Goal: Information Seeking & Learning: Learn about a topic

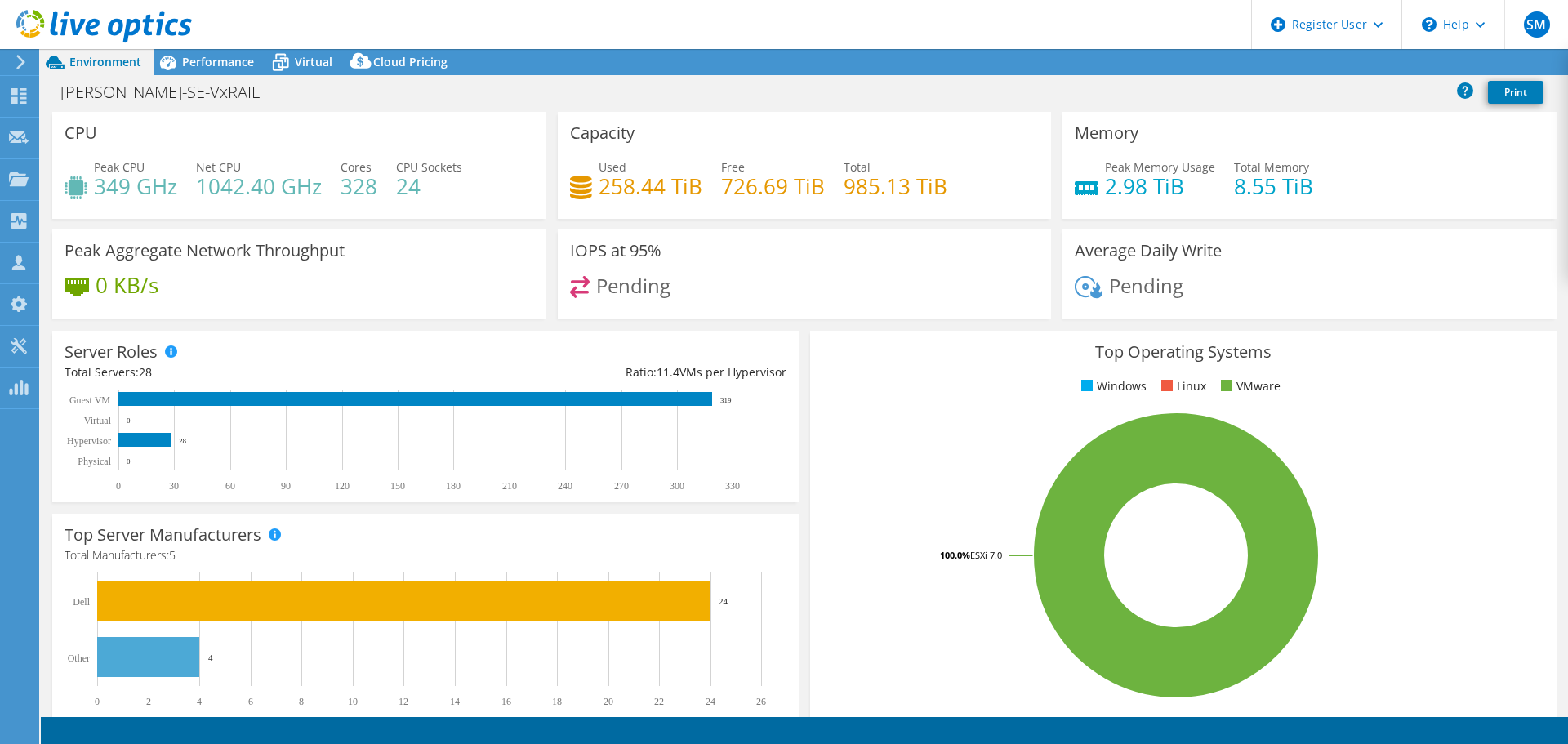
select select "EUFrankfurt"
select select "USD"
click at [277, 66] on icon at bounding box center [281, 64] width 16 height 13
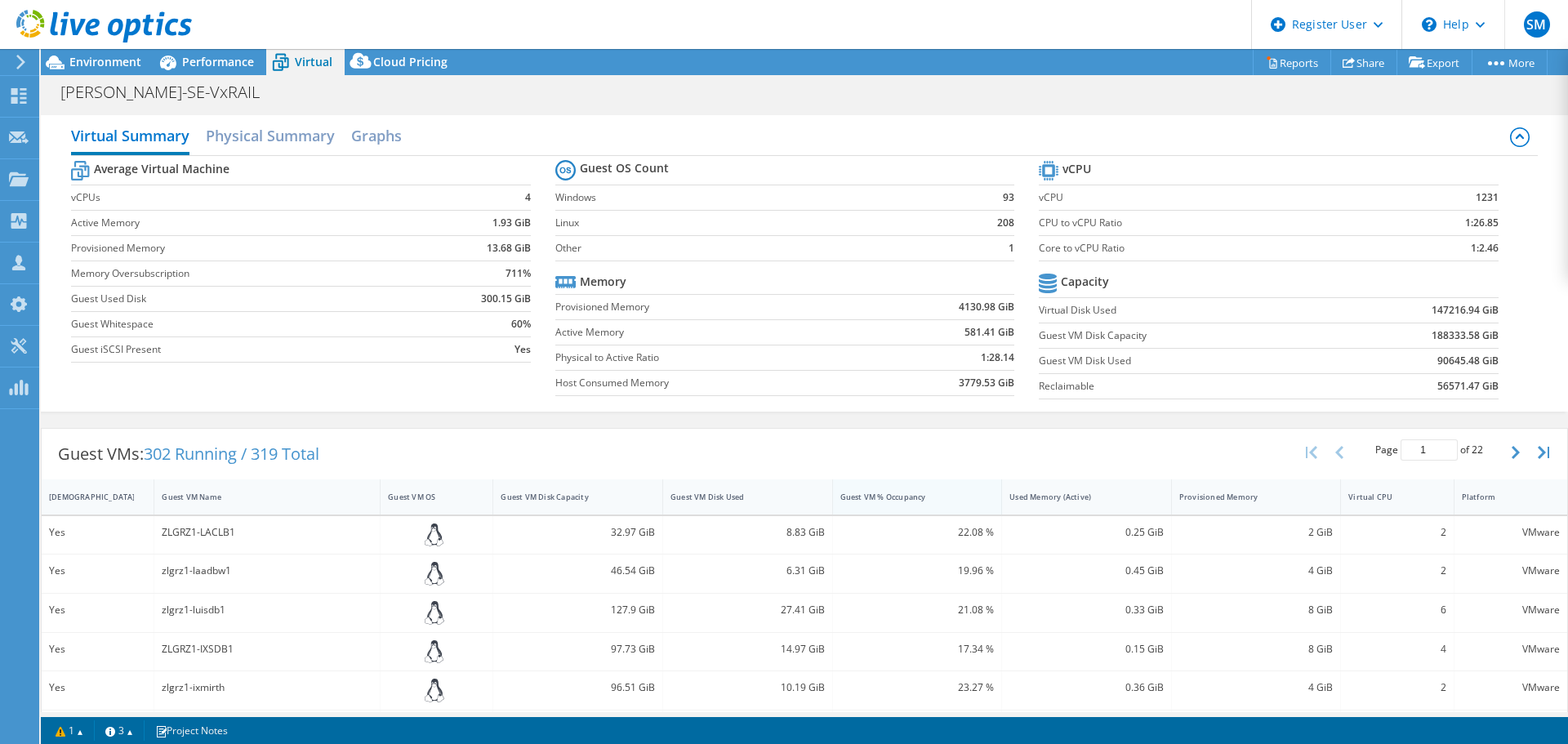
click at [937, 501] on div "Guest VM % Occupancy" at bounding box center [908, 497] width 134 height 11
click at [930, 496] on div "Guest VM % Occupancy" at bounding box center [908, 497] width 134 height 11
click at [942, 493] on div "Guest VM % Occupancy" at bounding box center [908, 497] width 134 height 11
click at [1089, 489] on div "Used Memory (Active)" at bounding box center [1076, 497] width 150 height 25
click at [1092, 493] on div "Used Memory (Active)" at bounding box center [1076, 497] width 134 height 11
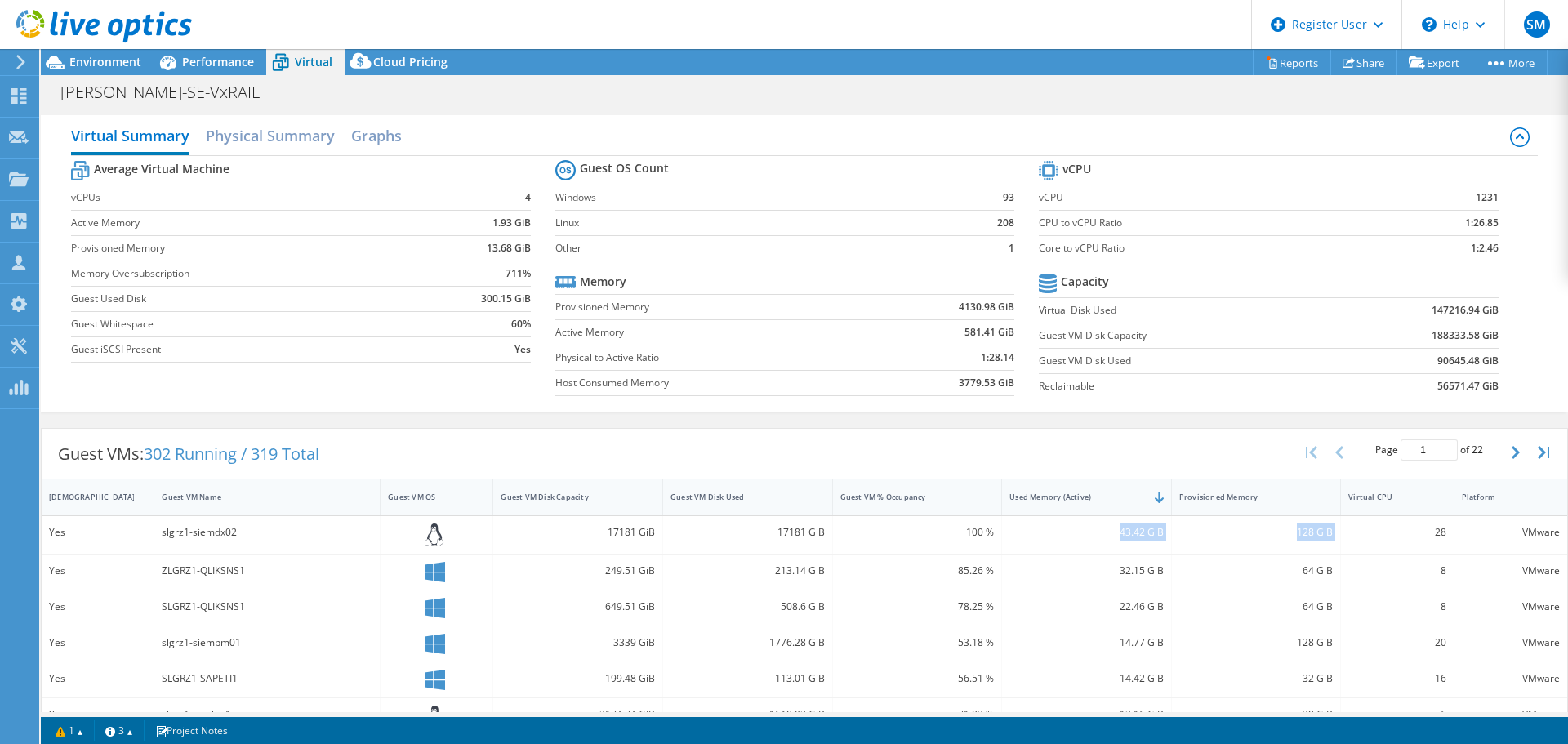
drag, startPoint x: 1104, startPoint y: 520, endPoint x: 1342, endPoint y: 530, distance: 238.2
click at [1342, 530] on div "Yes slgrz1-siemdx02 17181 GiB 17181 GiB 100 % 43.42 GiB 128 GiB 28 VMware" at bounding box center [804, 536] width 1525 height 39
click at [1213, 541] on div "128 GiB" at bounding box center [1256, 536] width 170 height 39
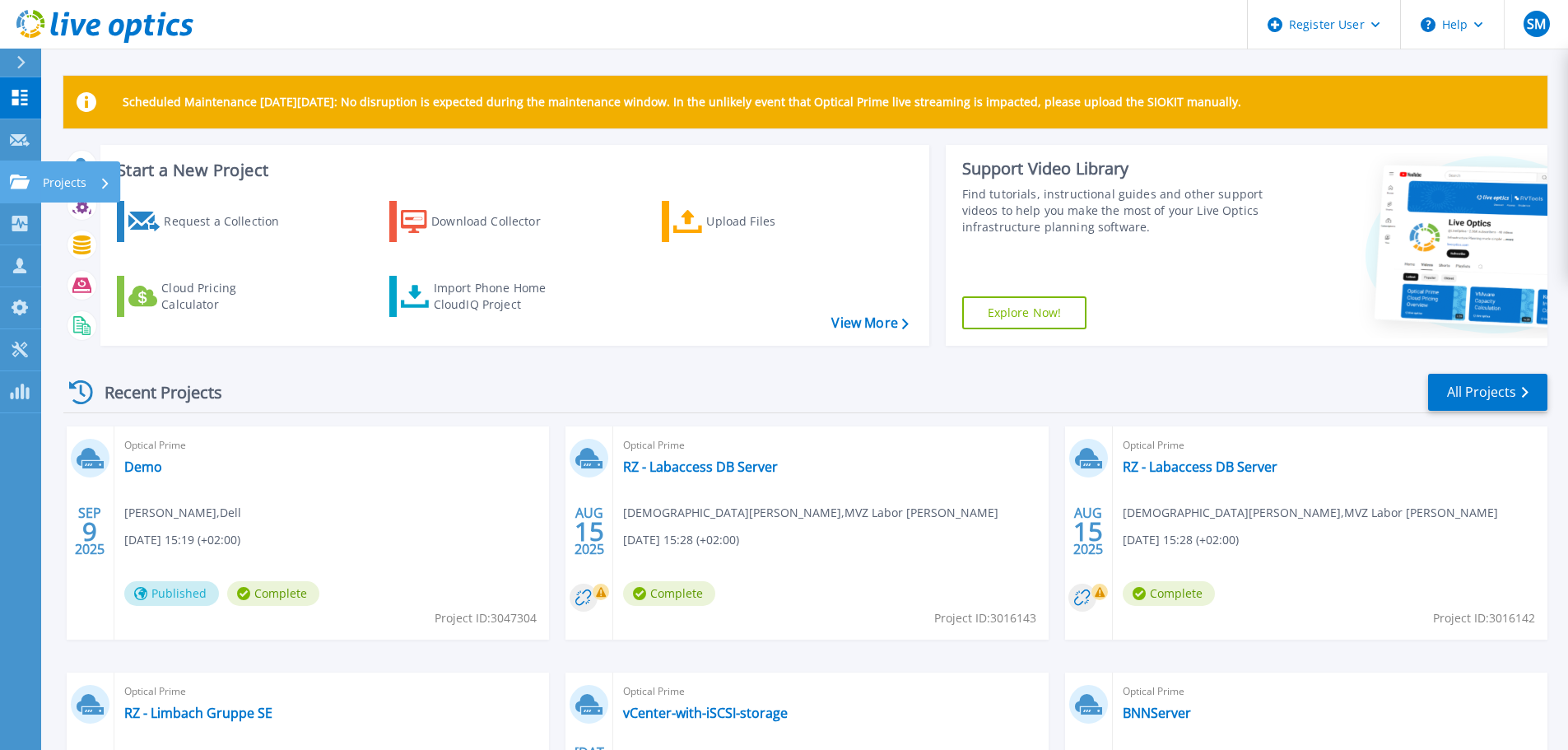
click at [25, 171] on link "Projects Projects" at bounding box center [20, 182] width 42 height 42
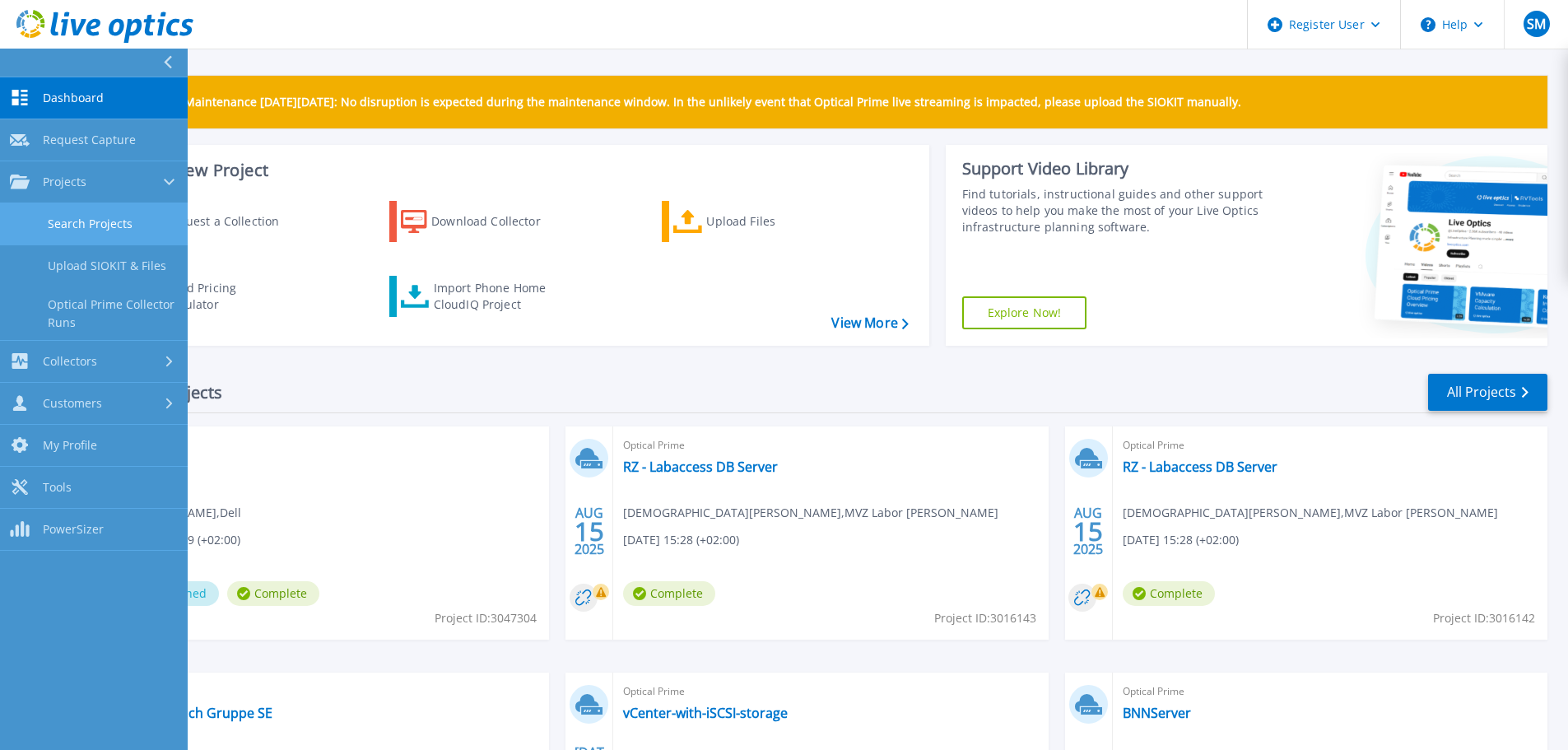
click at [73, 222] on link "Search Projects" at bounding box center [94, 225] width 188 height 42
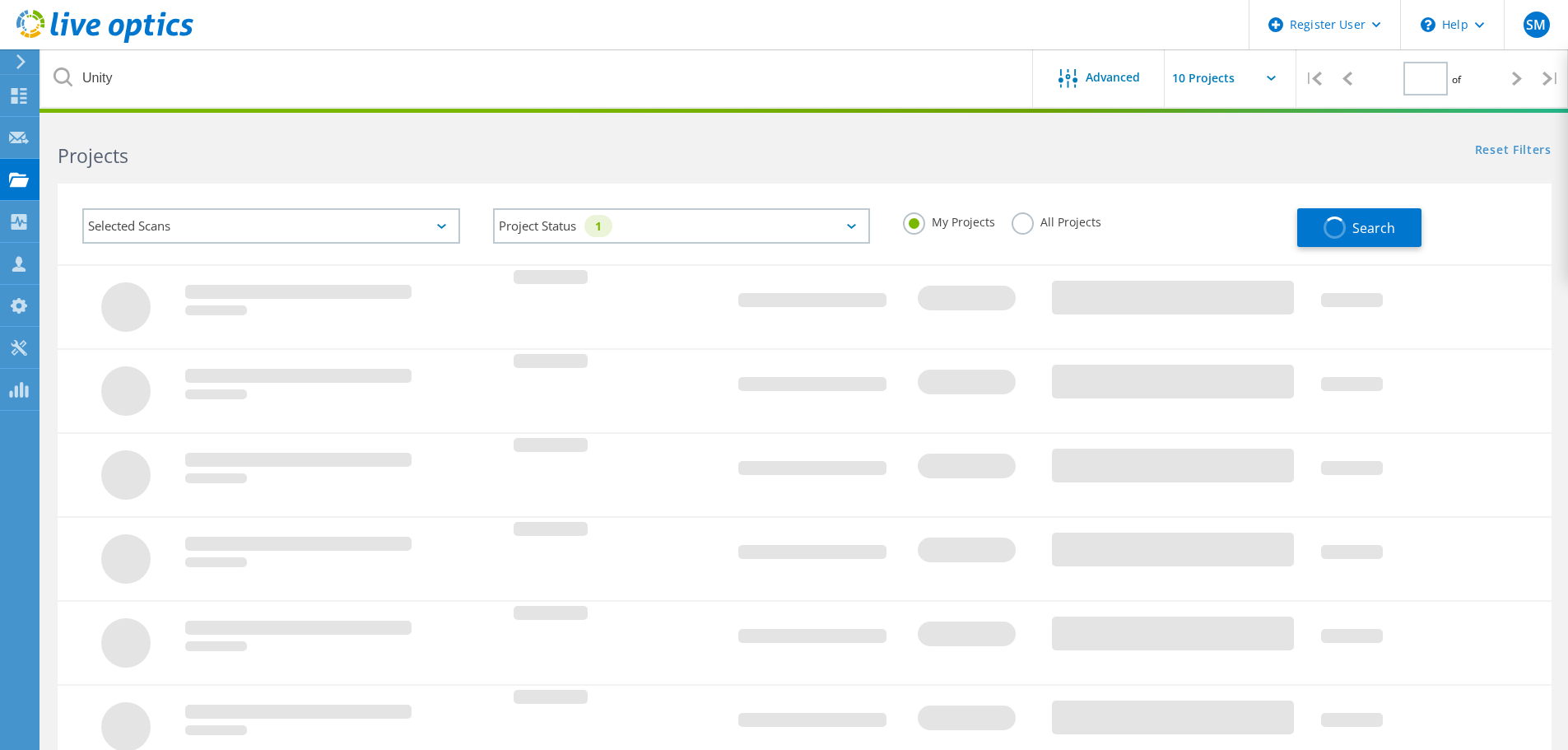
type input "1"
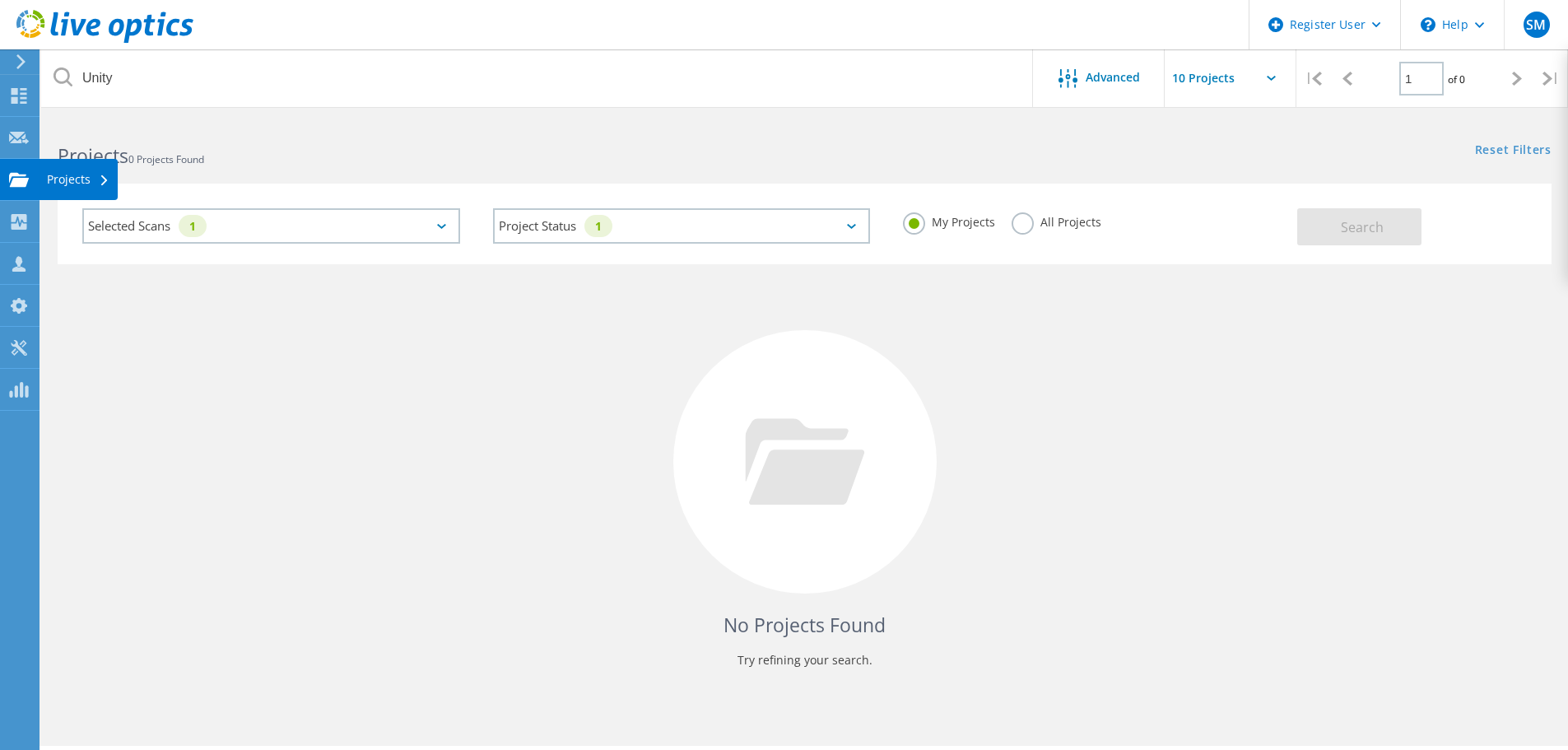
click at [24, 186] on use at bounding box center [19, 179] width 19 height 14
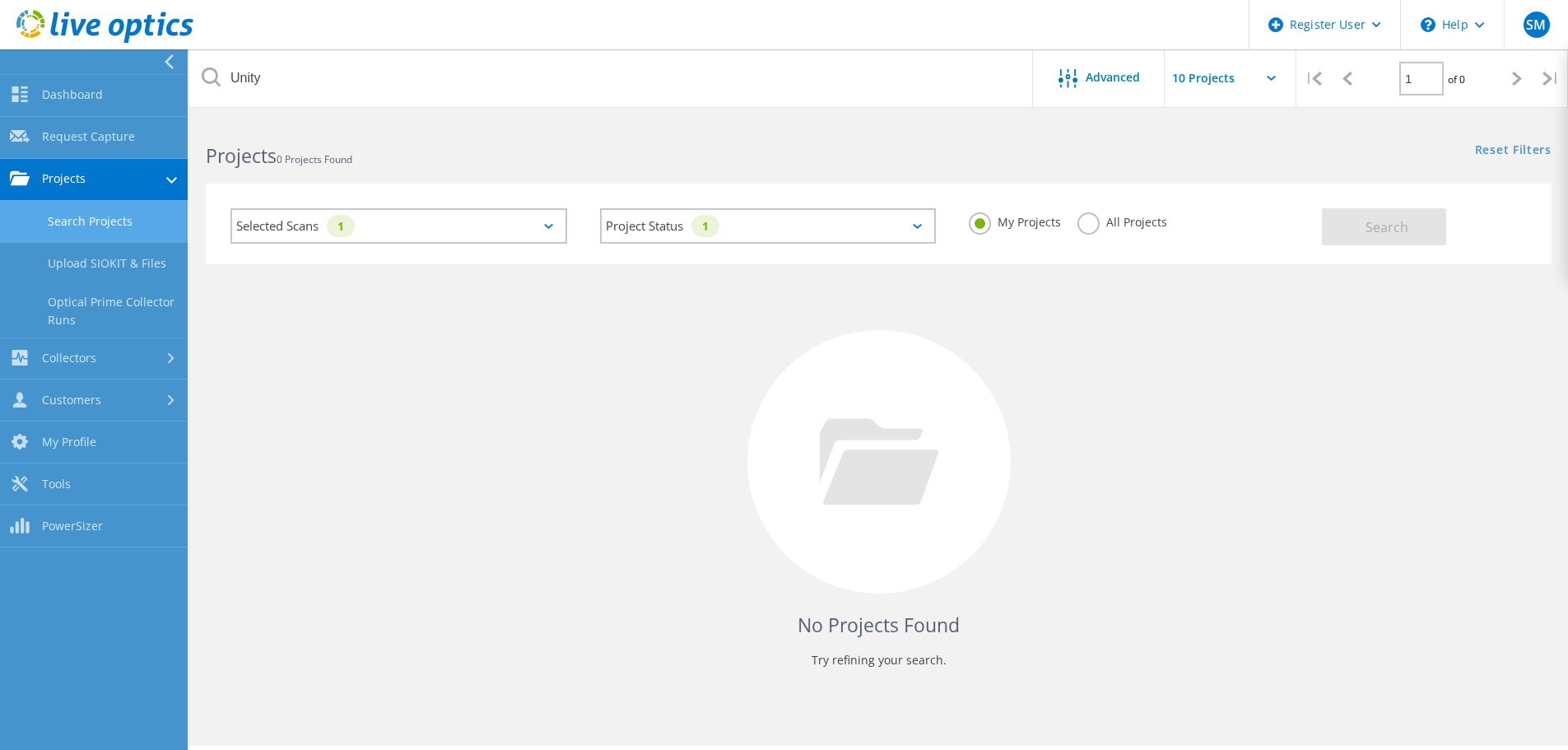
click at [51, 179] on link "Projects" at bounding box center [94, 181] width 188 height 42
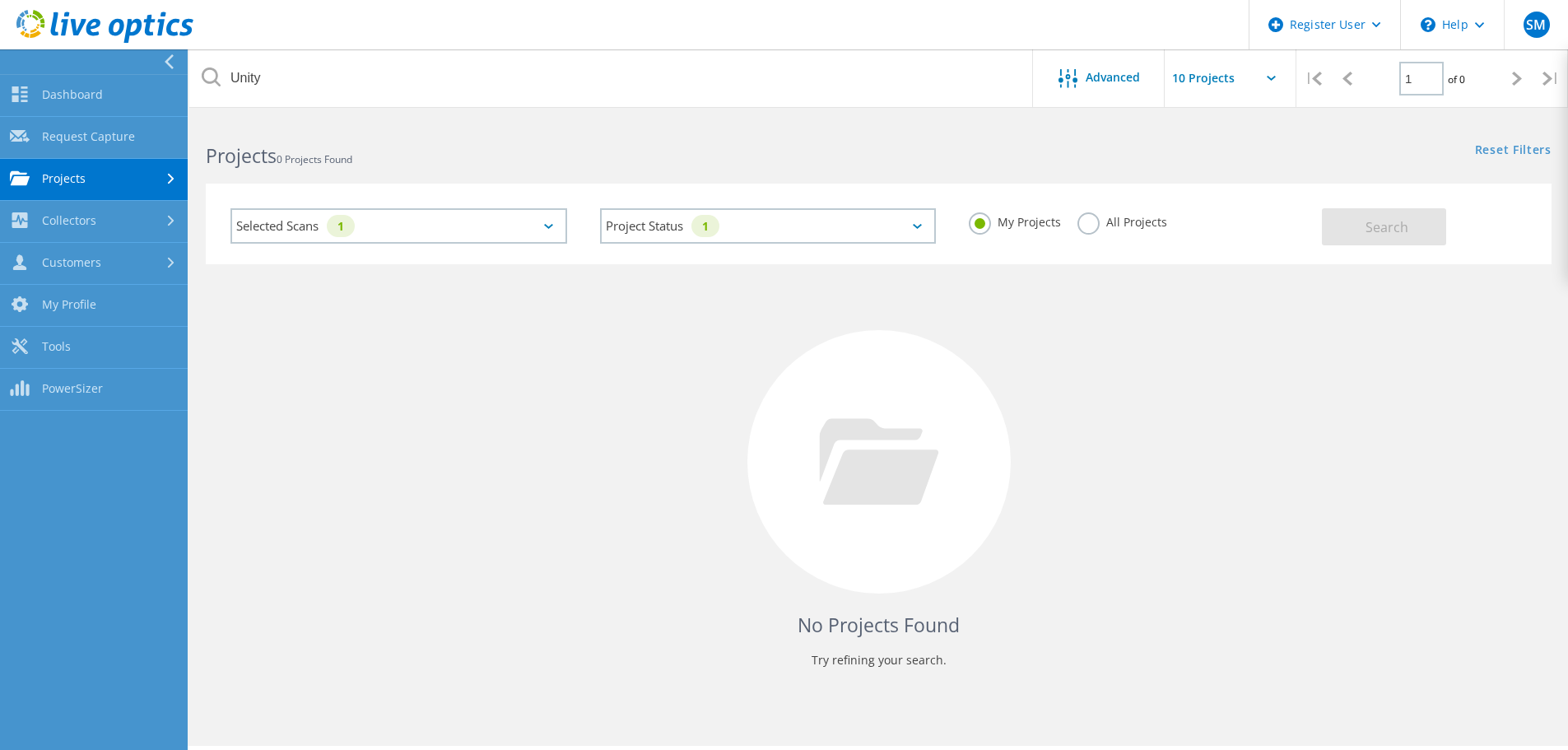
click at [51, 179] on link "Projects" at bounding box center [94, 181] width 188 height 42
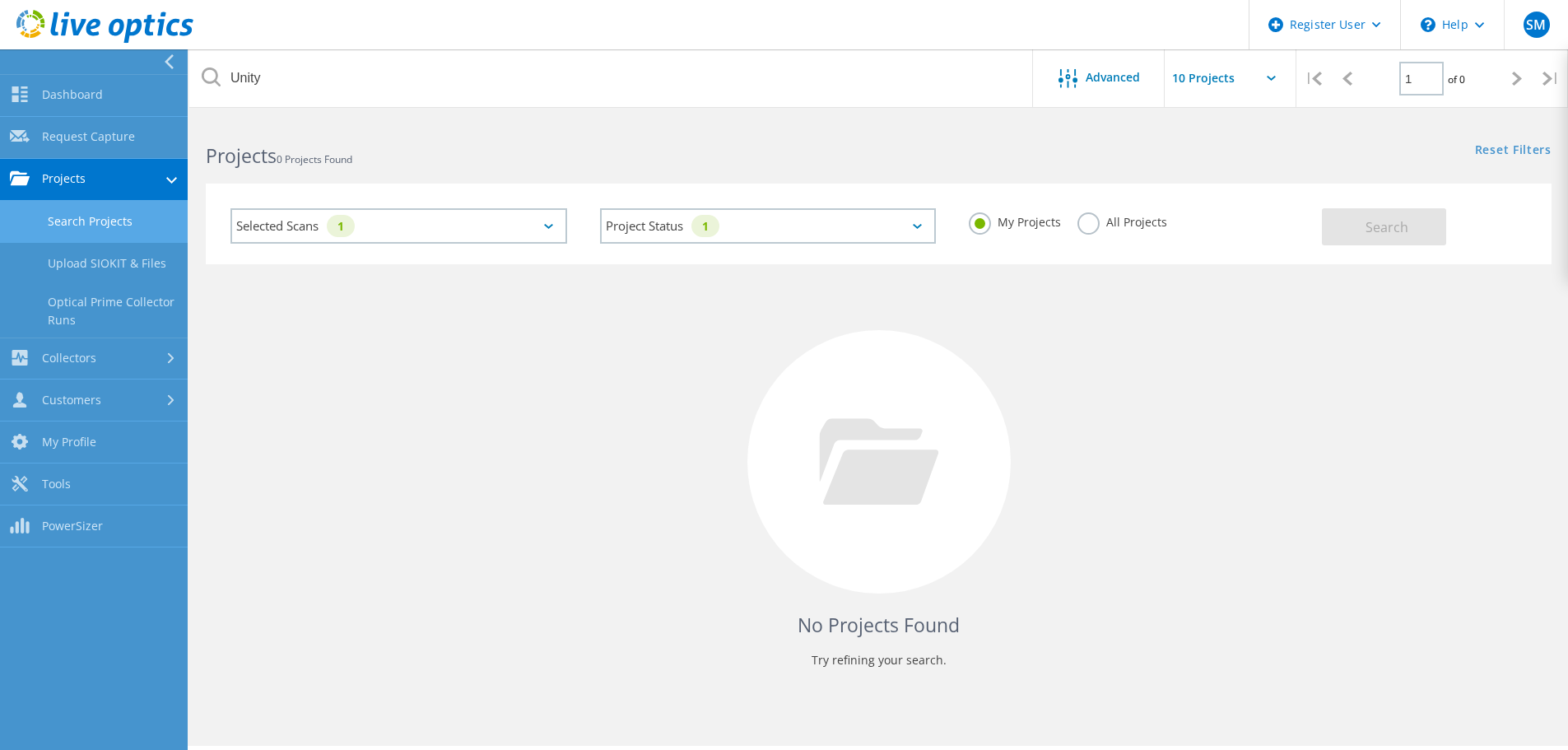
click at [407, 236] on div "Selected Scans 1" at bounding box center [398, 226] width 336 height 36
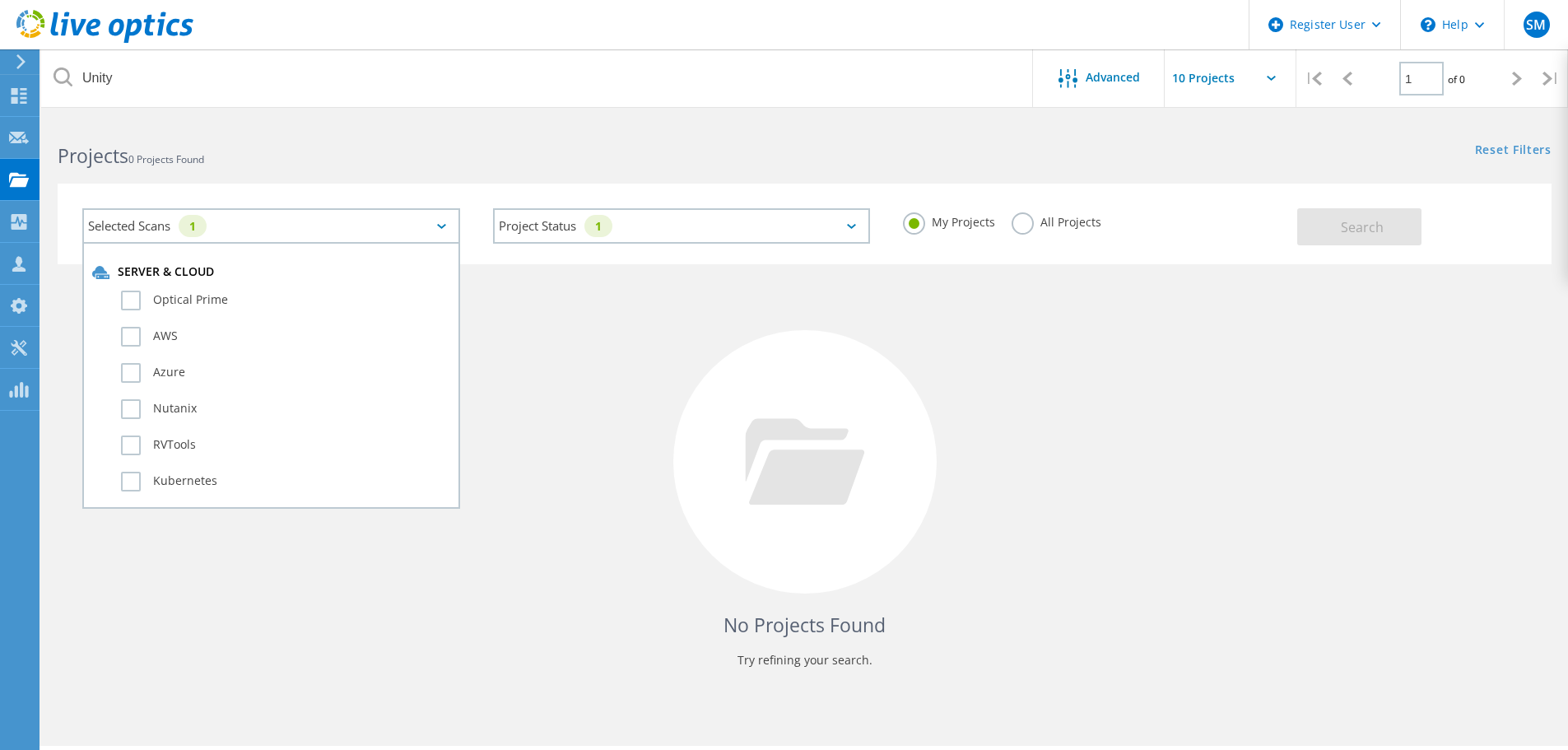
click at [627, 334] on div "No Projects Found Try refining your search." at bounding box center [805, 477] width 1494 height 425
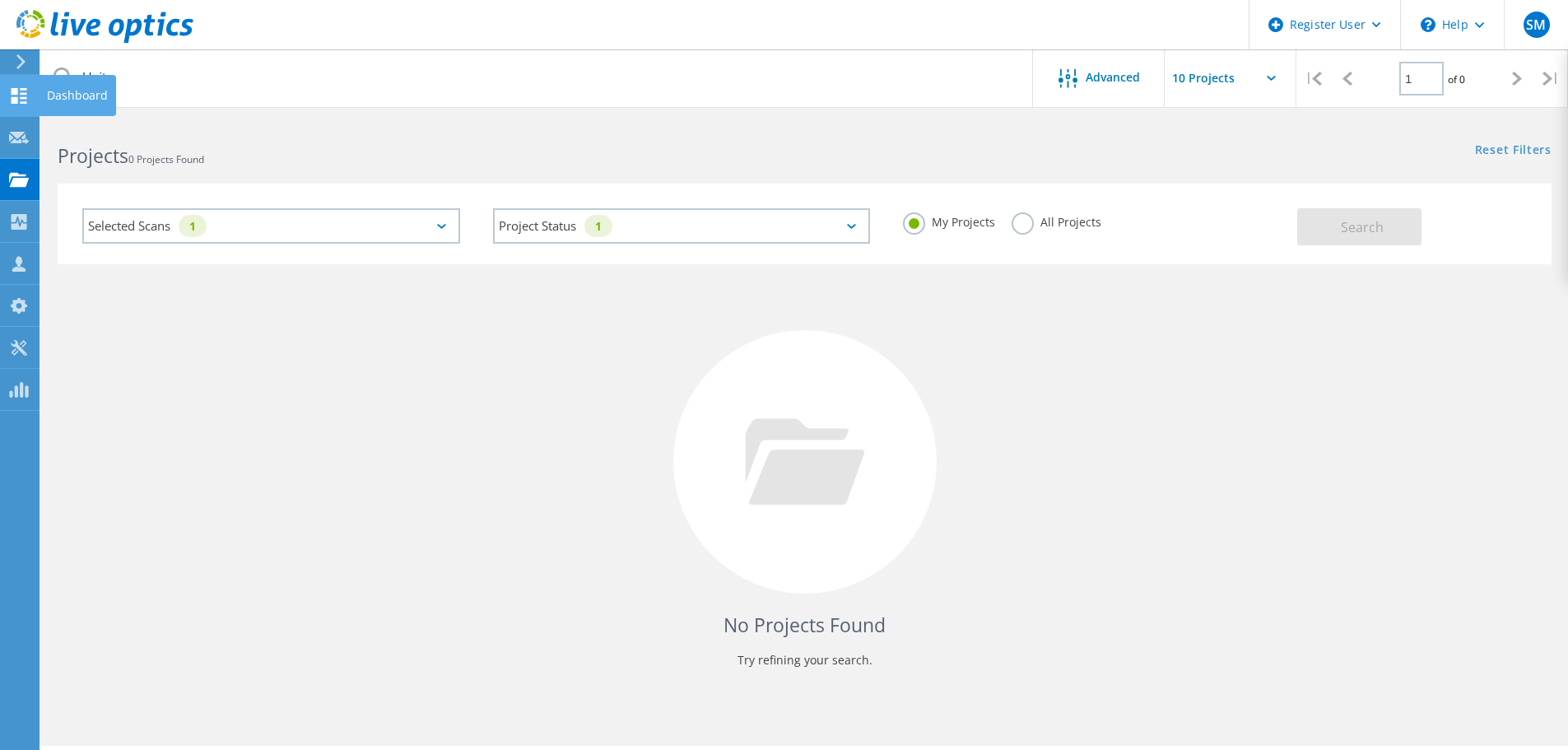
click at [28, 95] on icon at bounding box center [19, 96] width 19 height 15
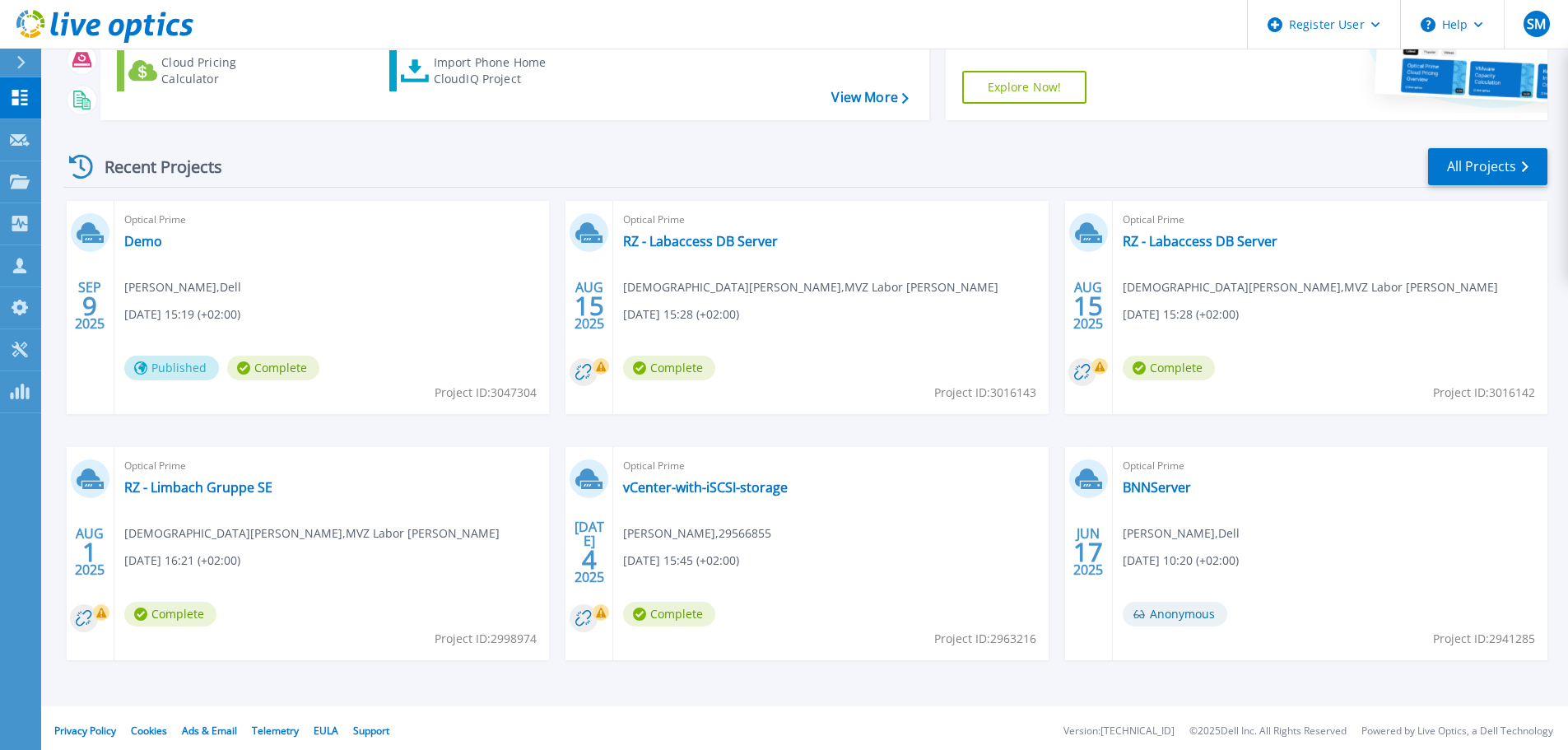
scroll to position [231, 0]
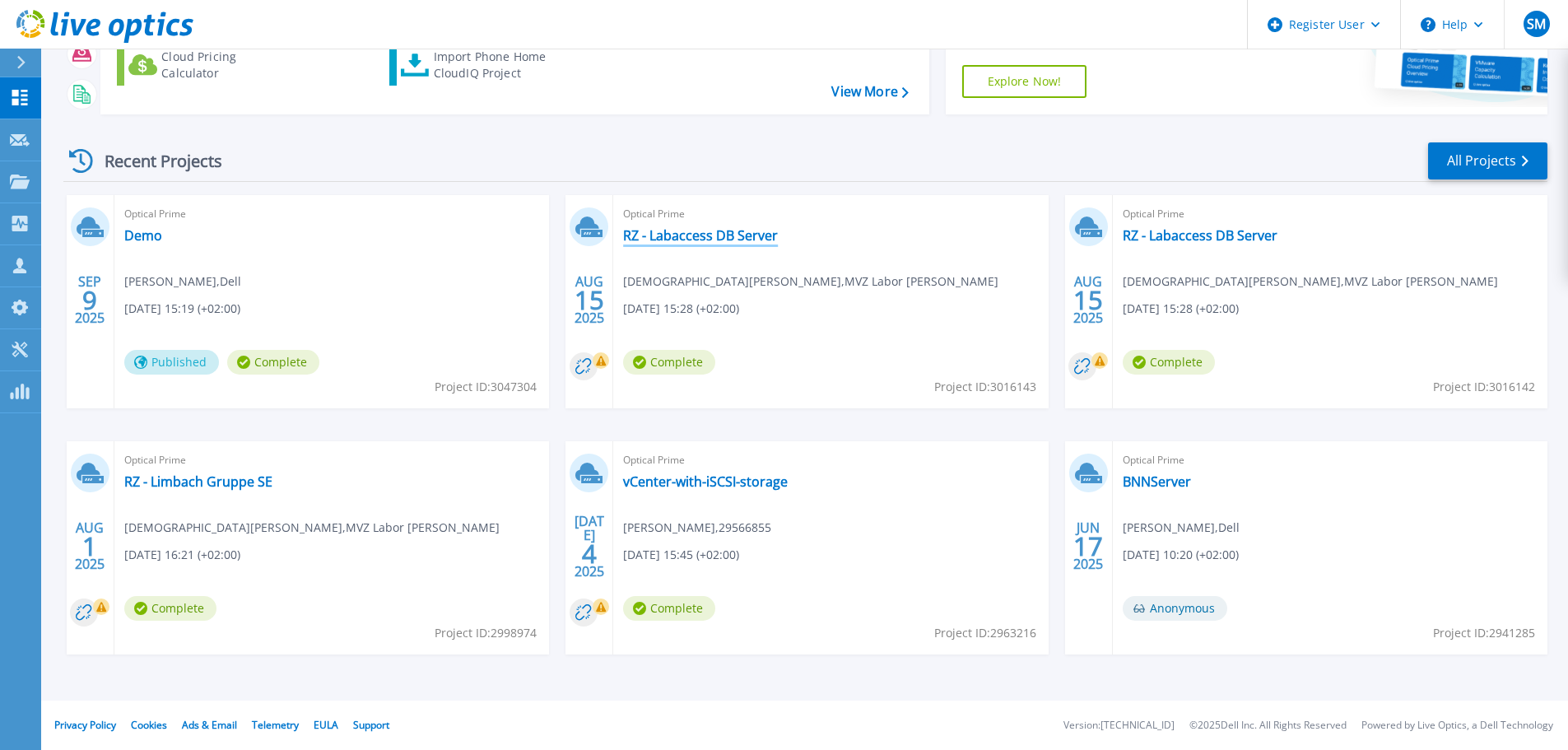
click at [687, 239] on link "RZ - Labaccess DB Server" at bounding box center [701, 235] width 155 height 16
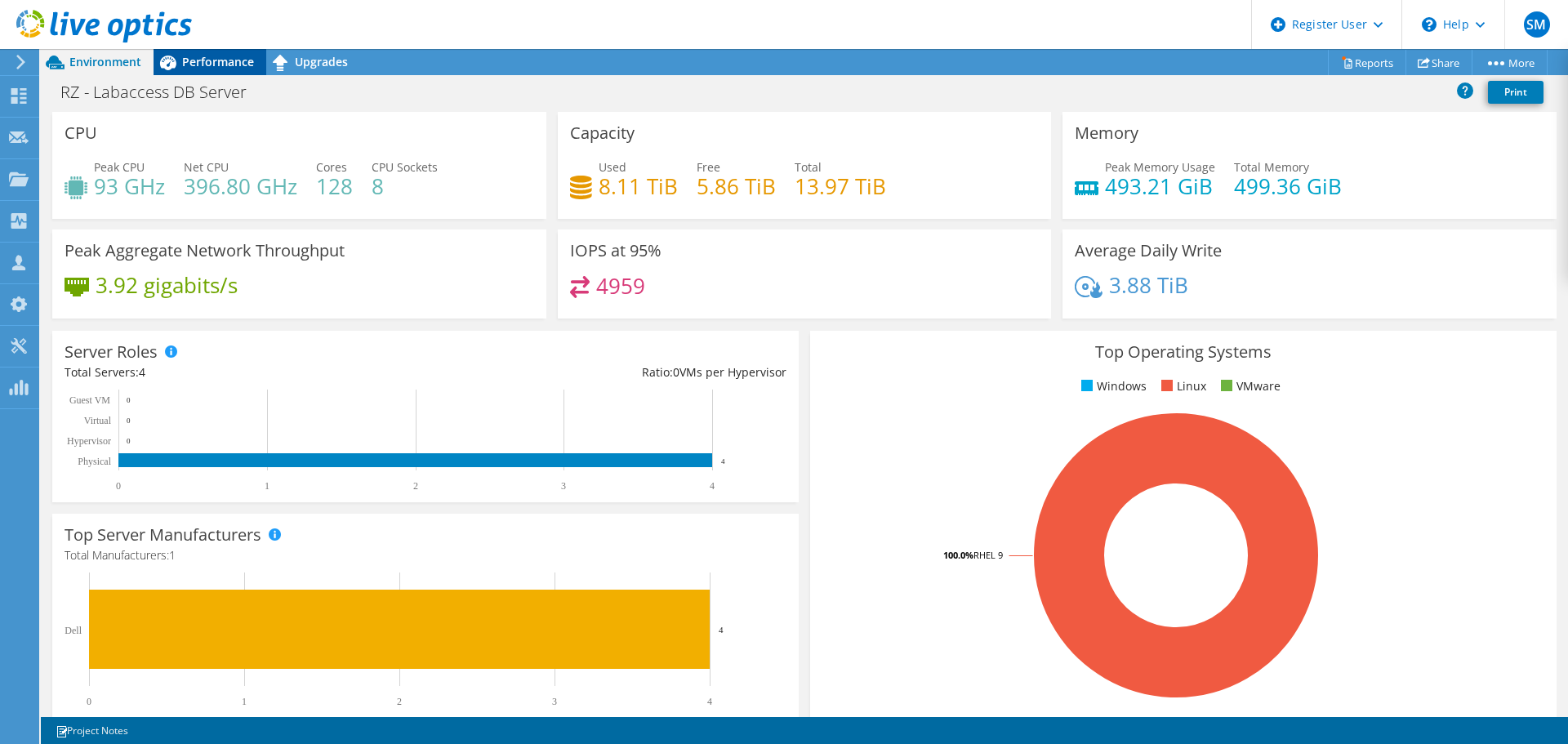
click at [234, 66] on span "Performance" at bounding box center [218, 61] width 72 height 15
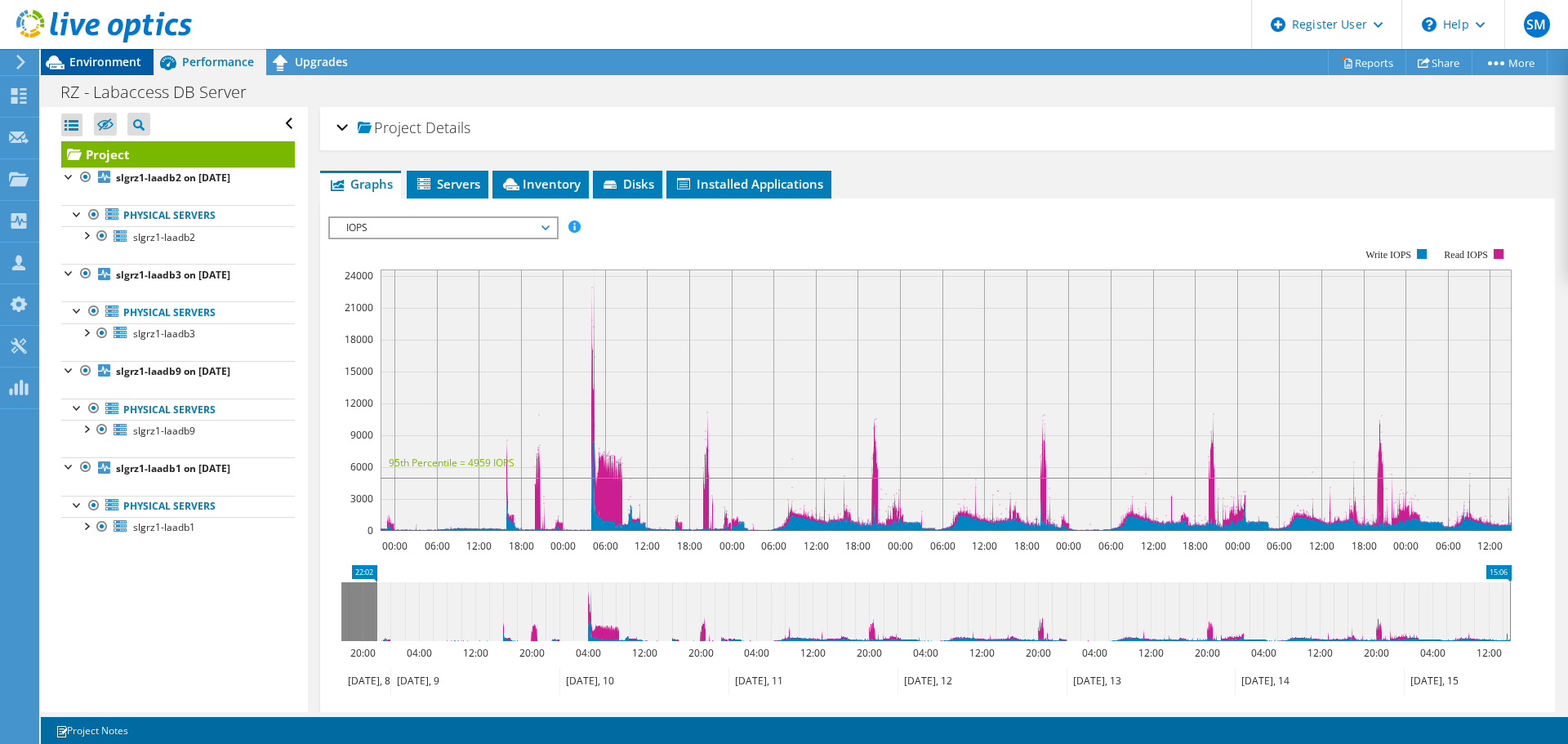
click at [97, 61] on span "Environment" at bounding box center [106, 61] width 72 height 15
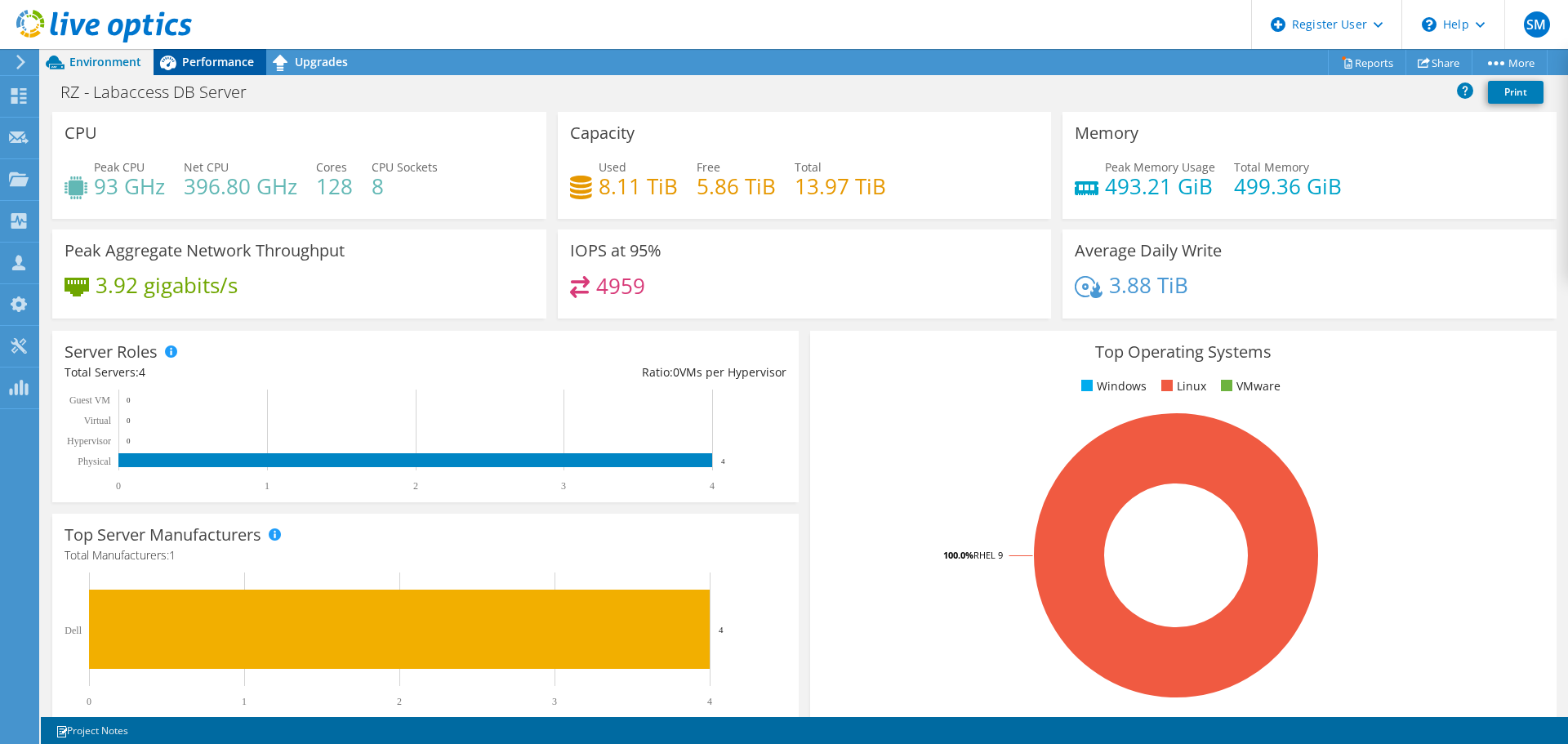
click at [215, 72] on div "Performance" at bounding box center [210, 61] width 113 height 26
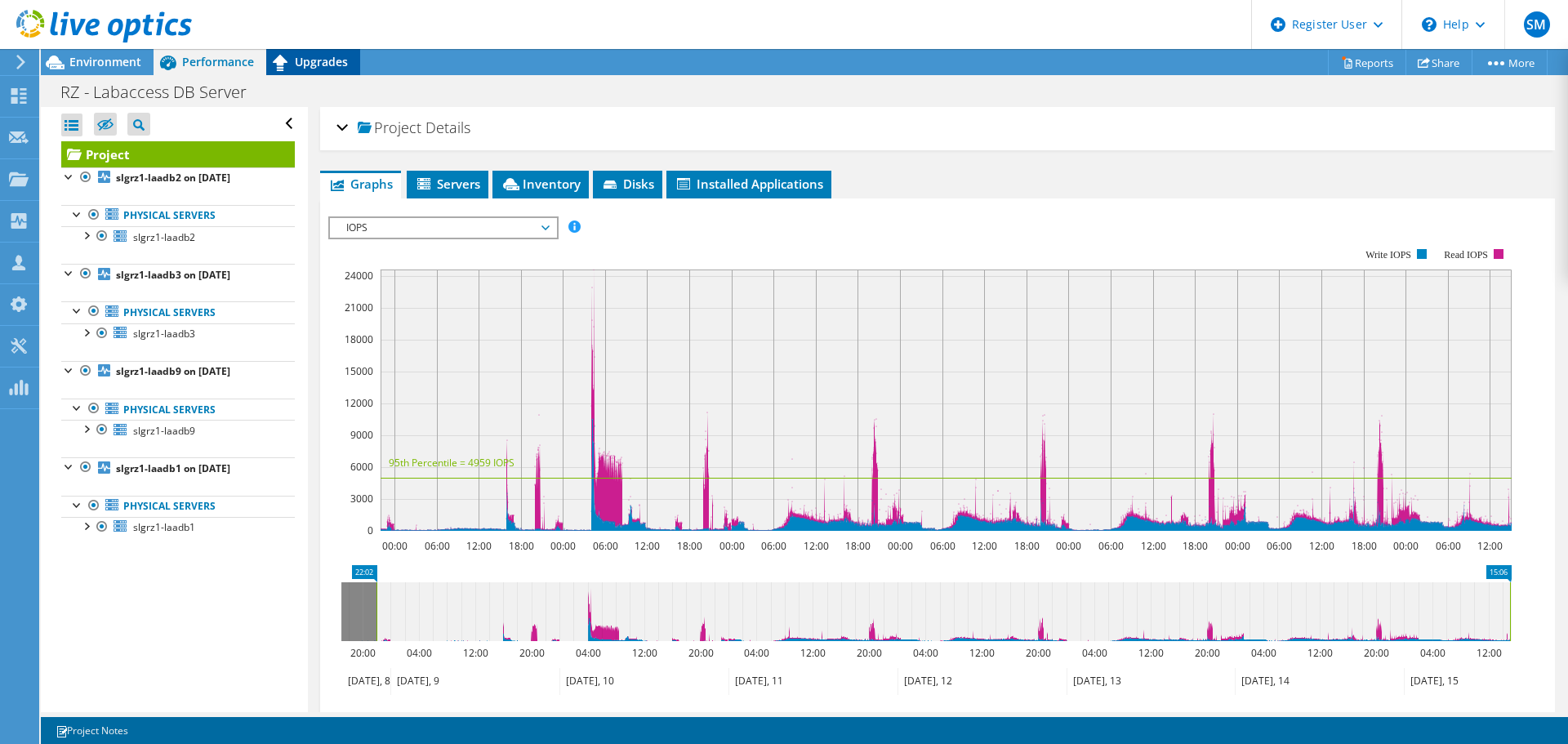
click at [318, 57] on span "Upgrades" at bounding box center [321, 61] width 53 height 15
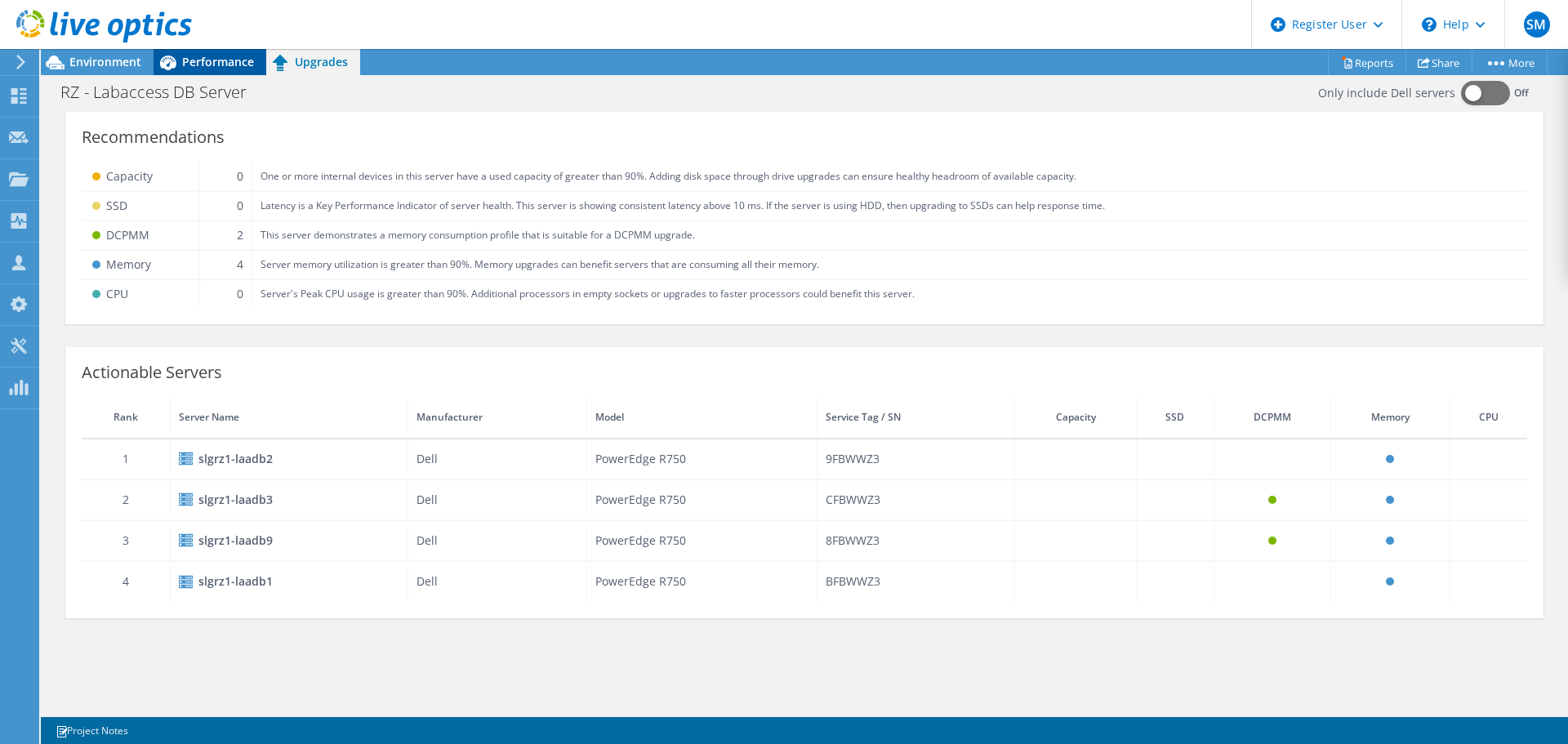
click at [191, 59] on span "Performance" at bounding box center [218, 61] width 72 height 15
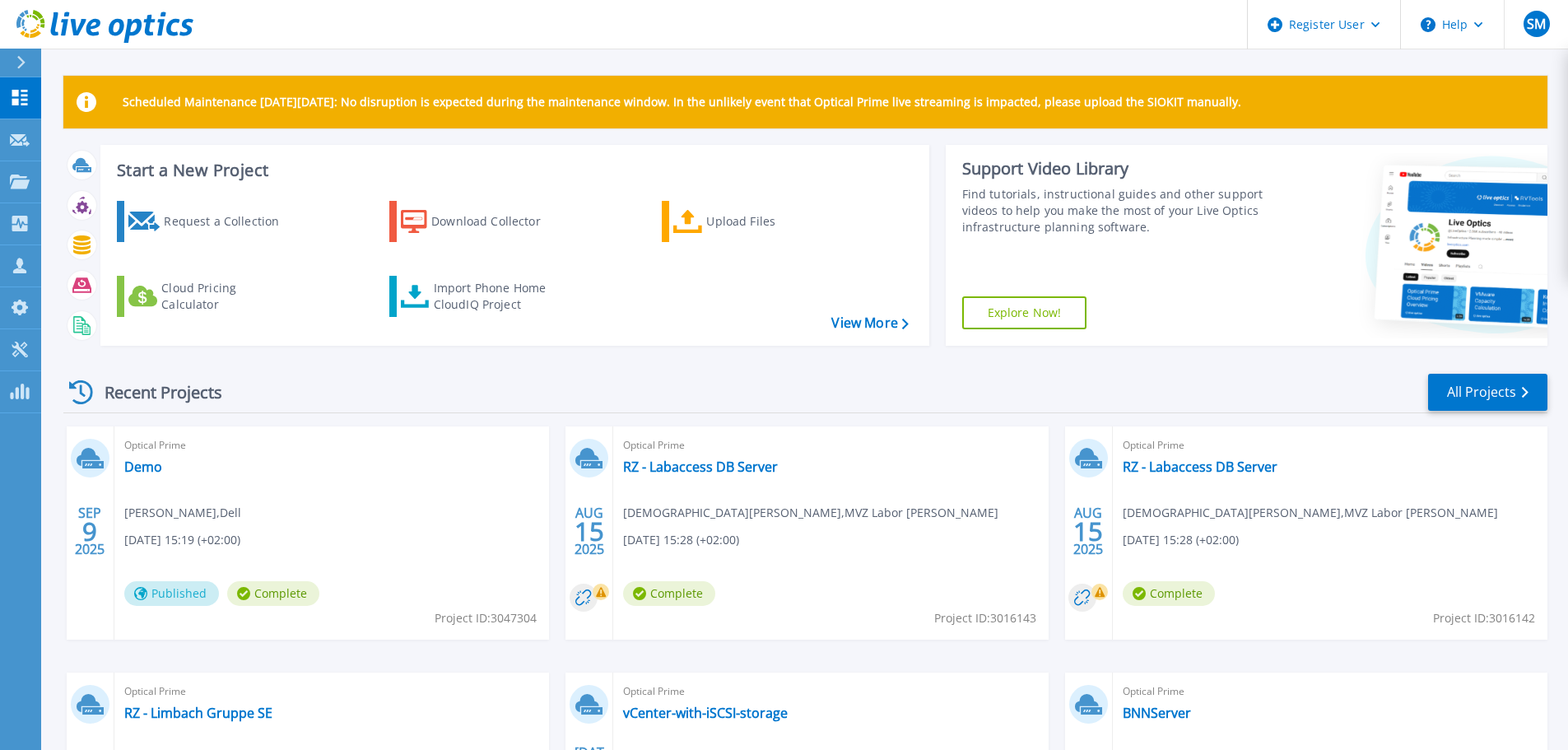
scroll to position [164, 0]
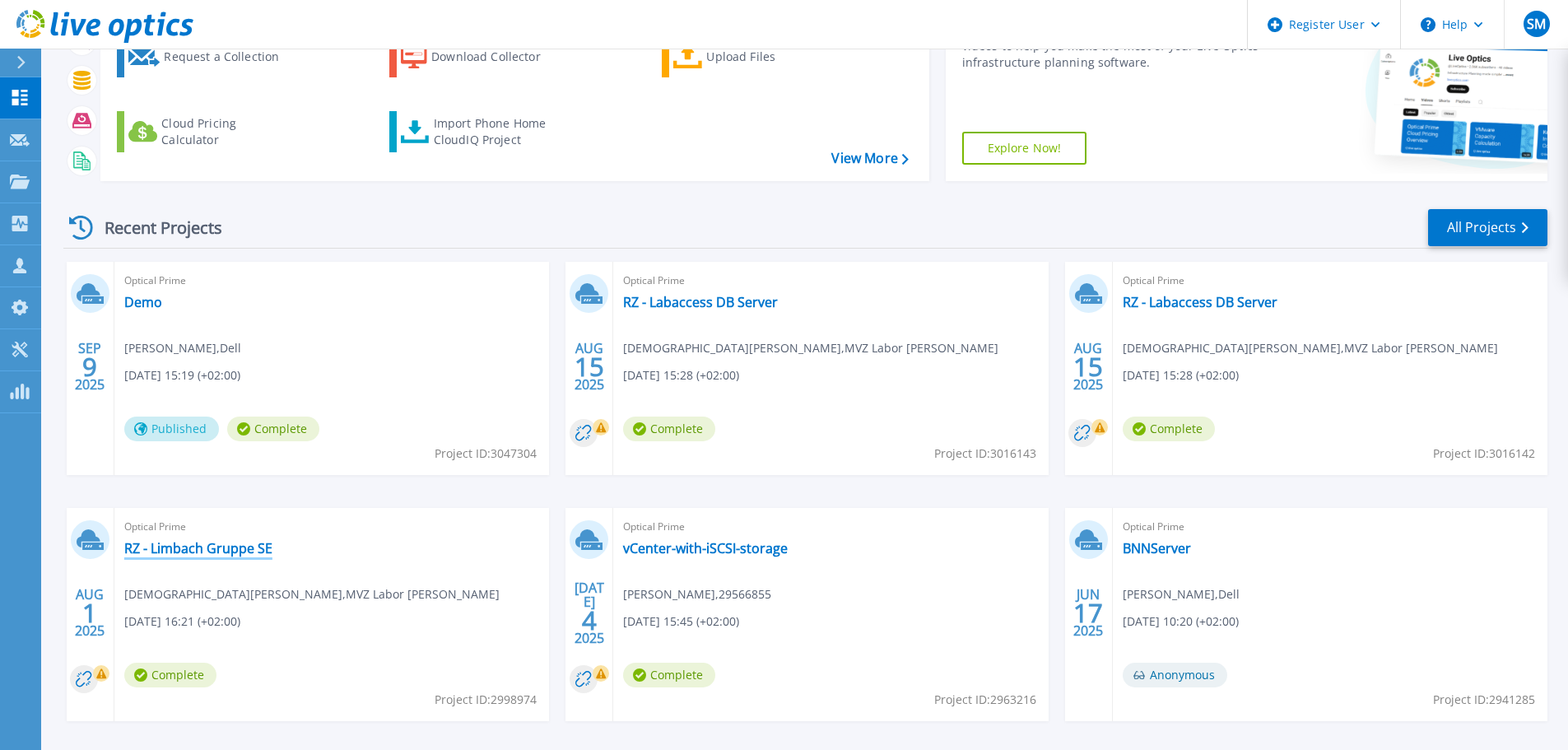
click at [161, 548] on link "RZ - Limbach Gruppe SE" at bounding box center [198, 547] width 148 height 16
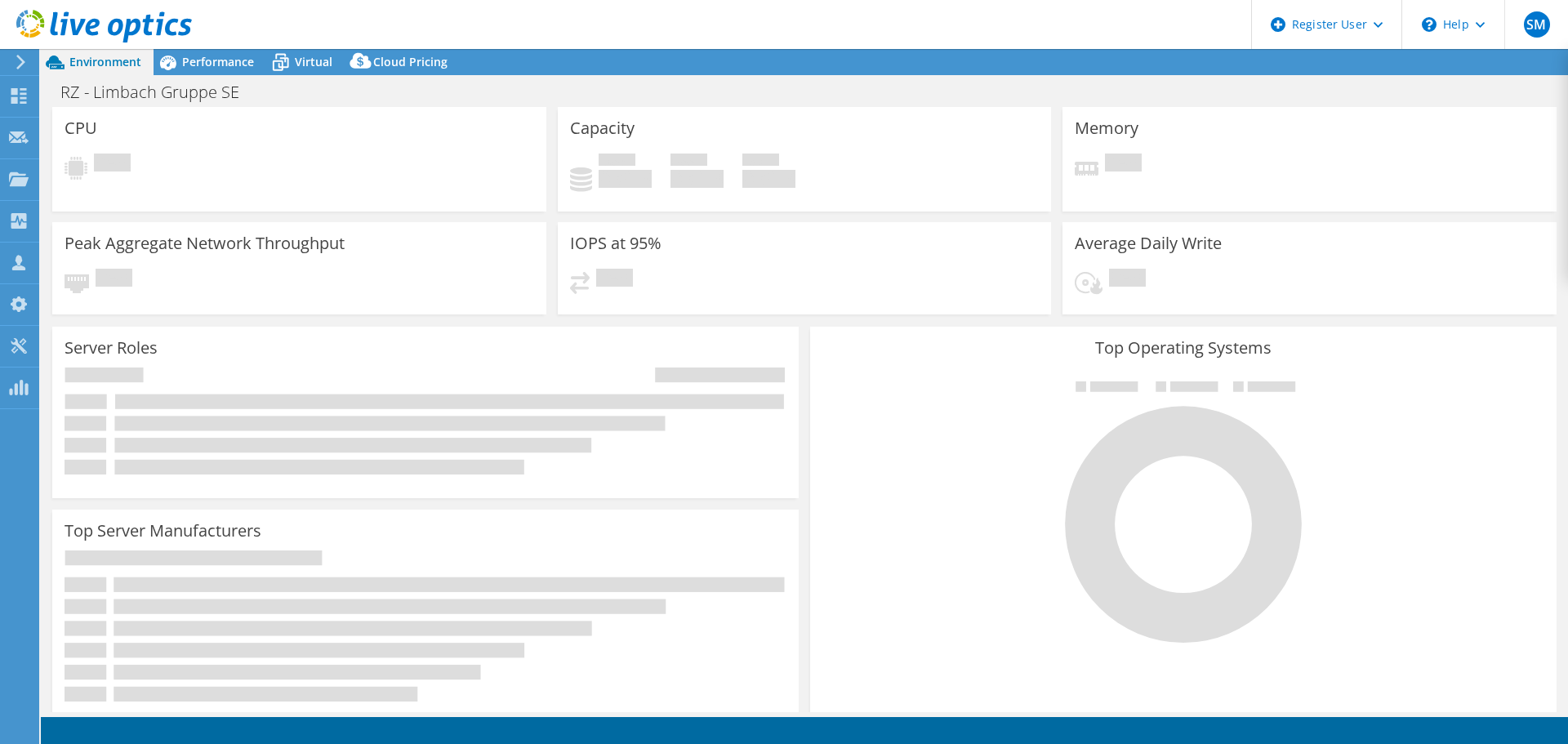
select select "USD"
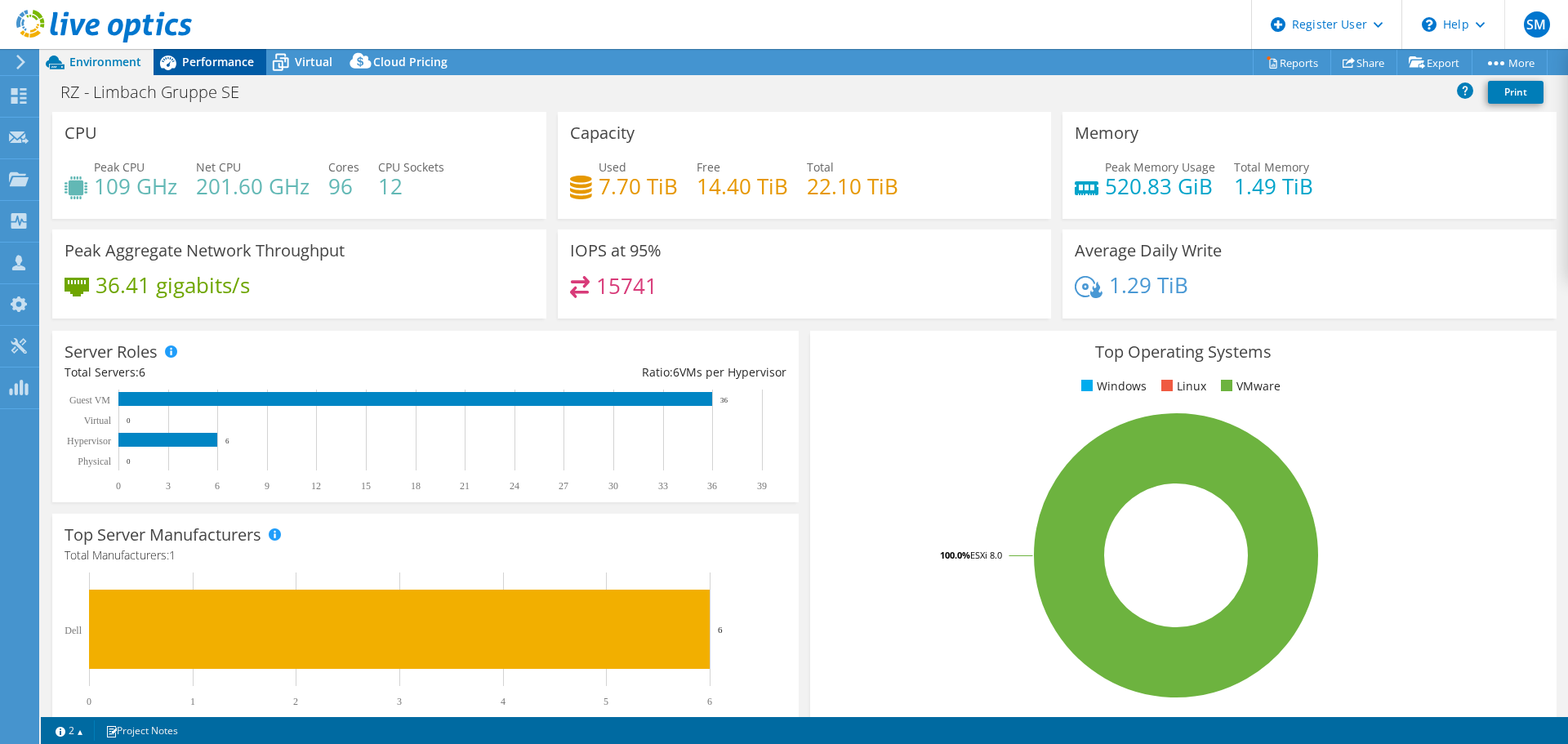
click at [192, 55] on span "Performance" at bounding box center [218, 61] width 72 height 15
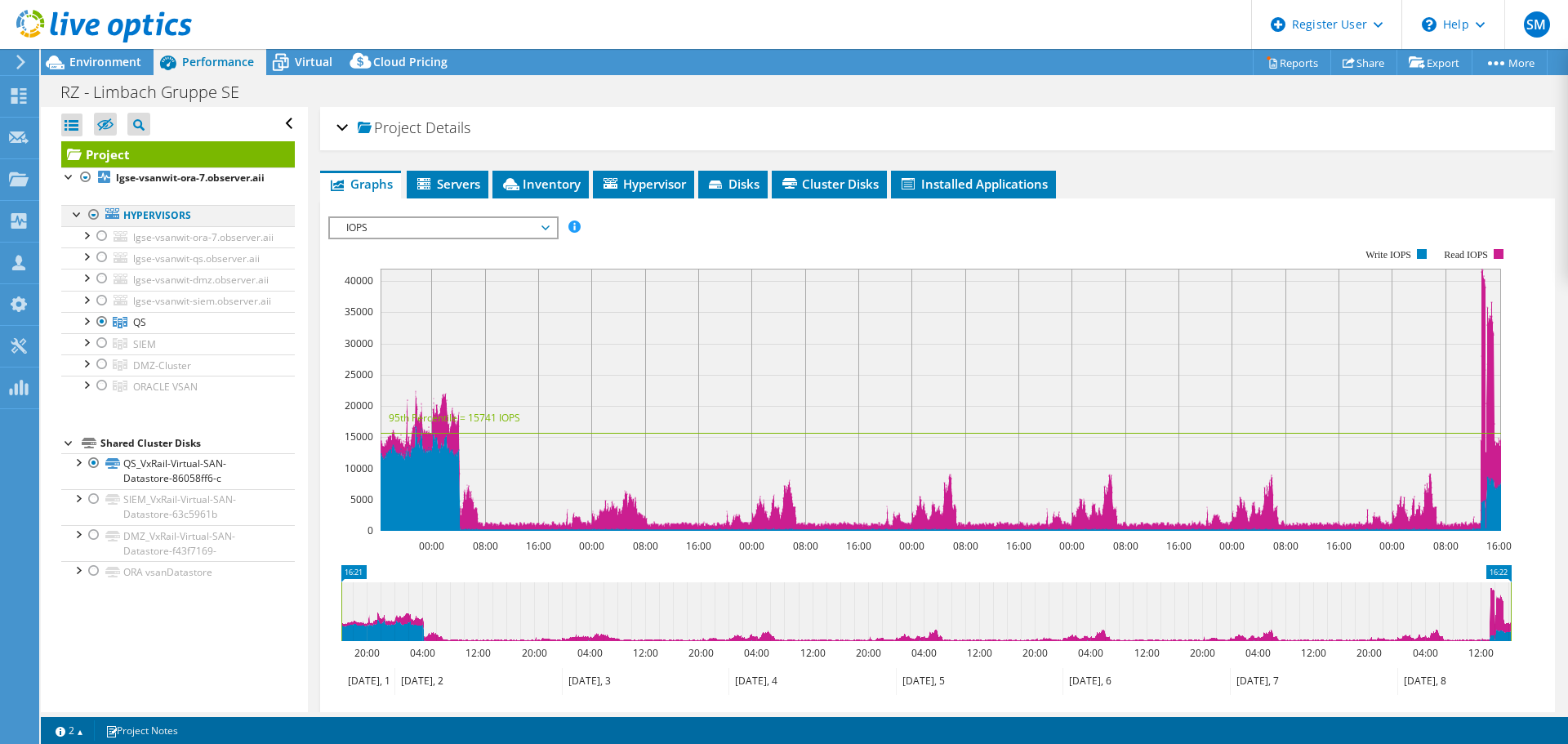
click at [96, 224] on div at bounding box center [93, 214] width 16 height 19
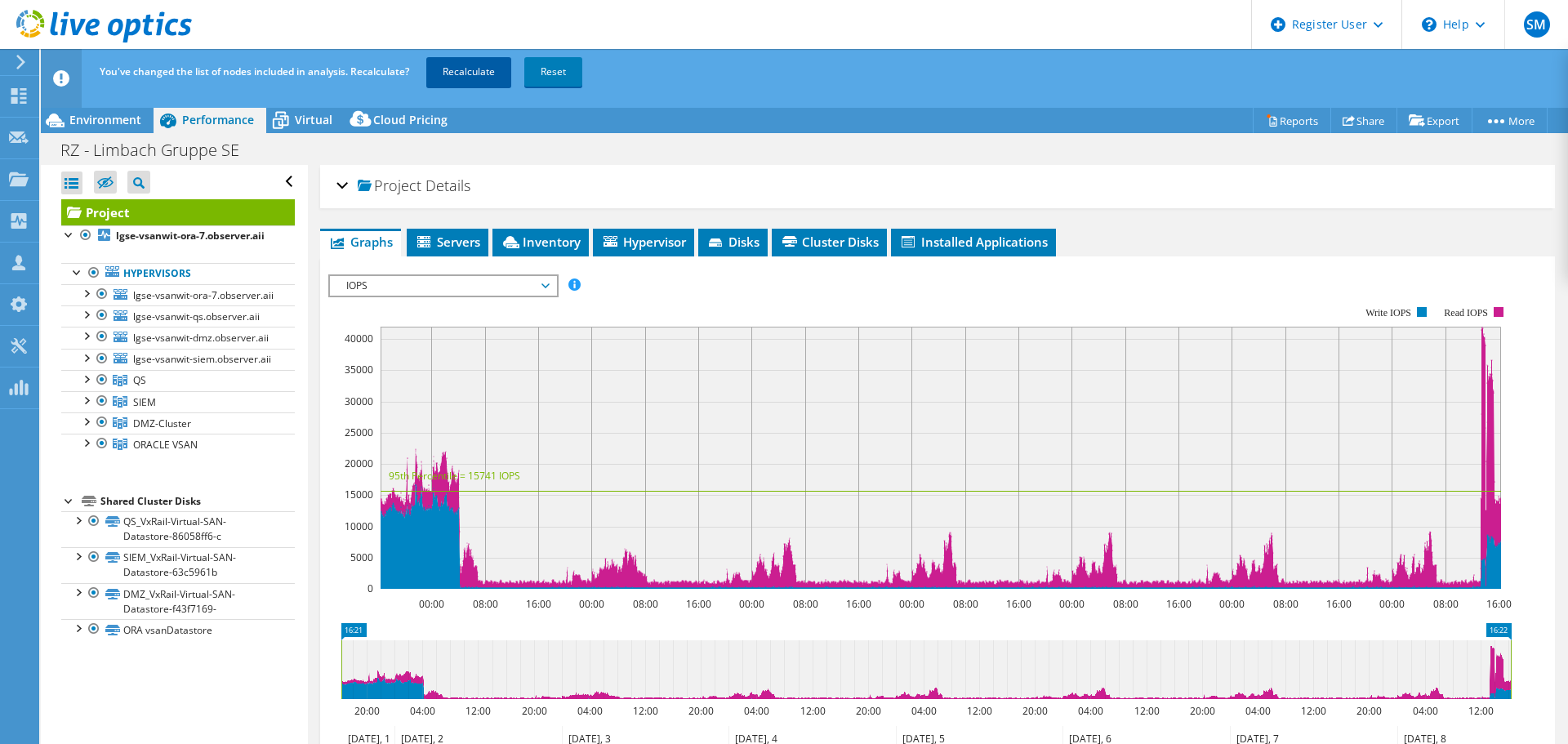
click at [492, 79] on link "Recalculate" at bounding box center [468, 71] width 85 height 29
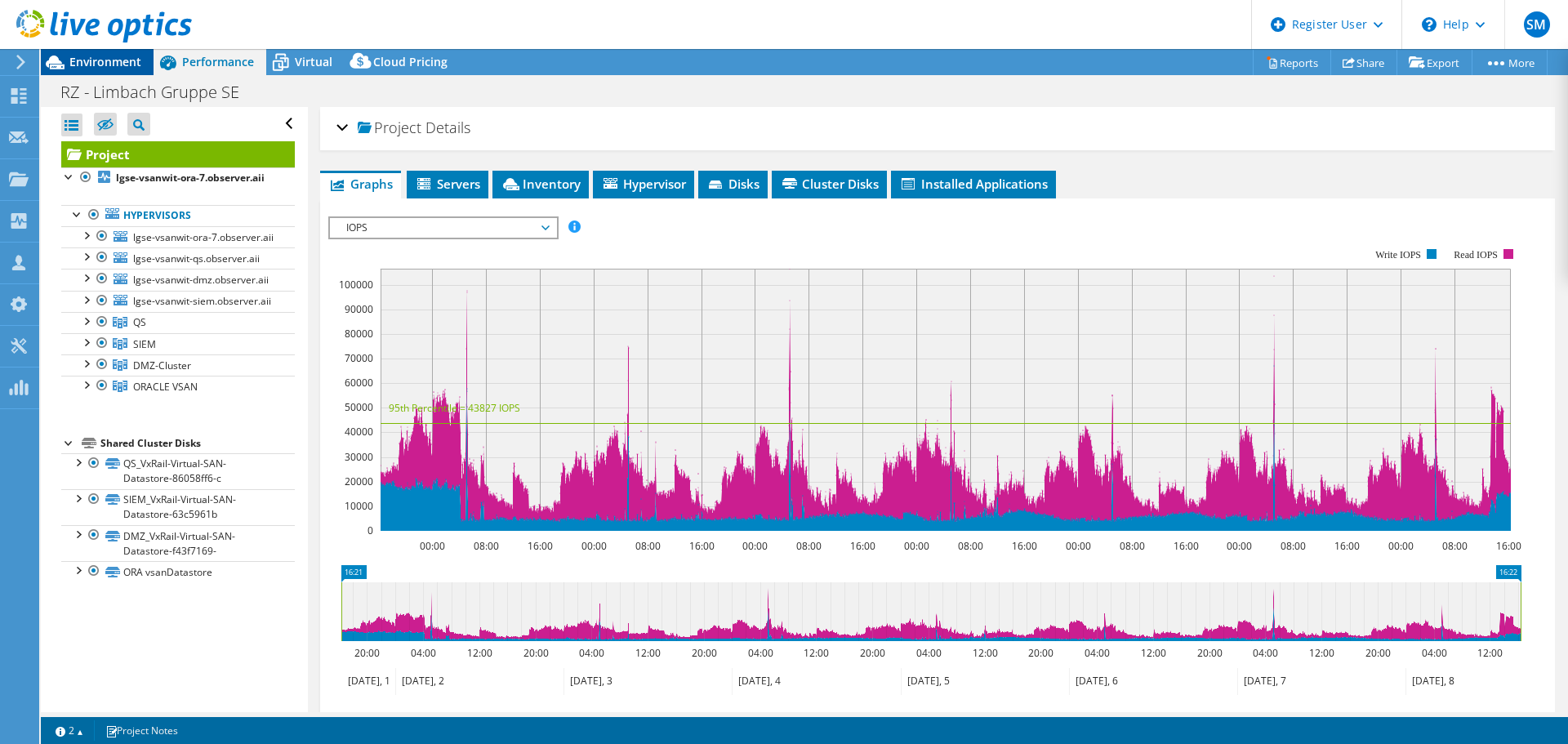
click at [86, 57] on span "Environment" at bounding box center [106, 61] width 72 height 15
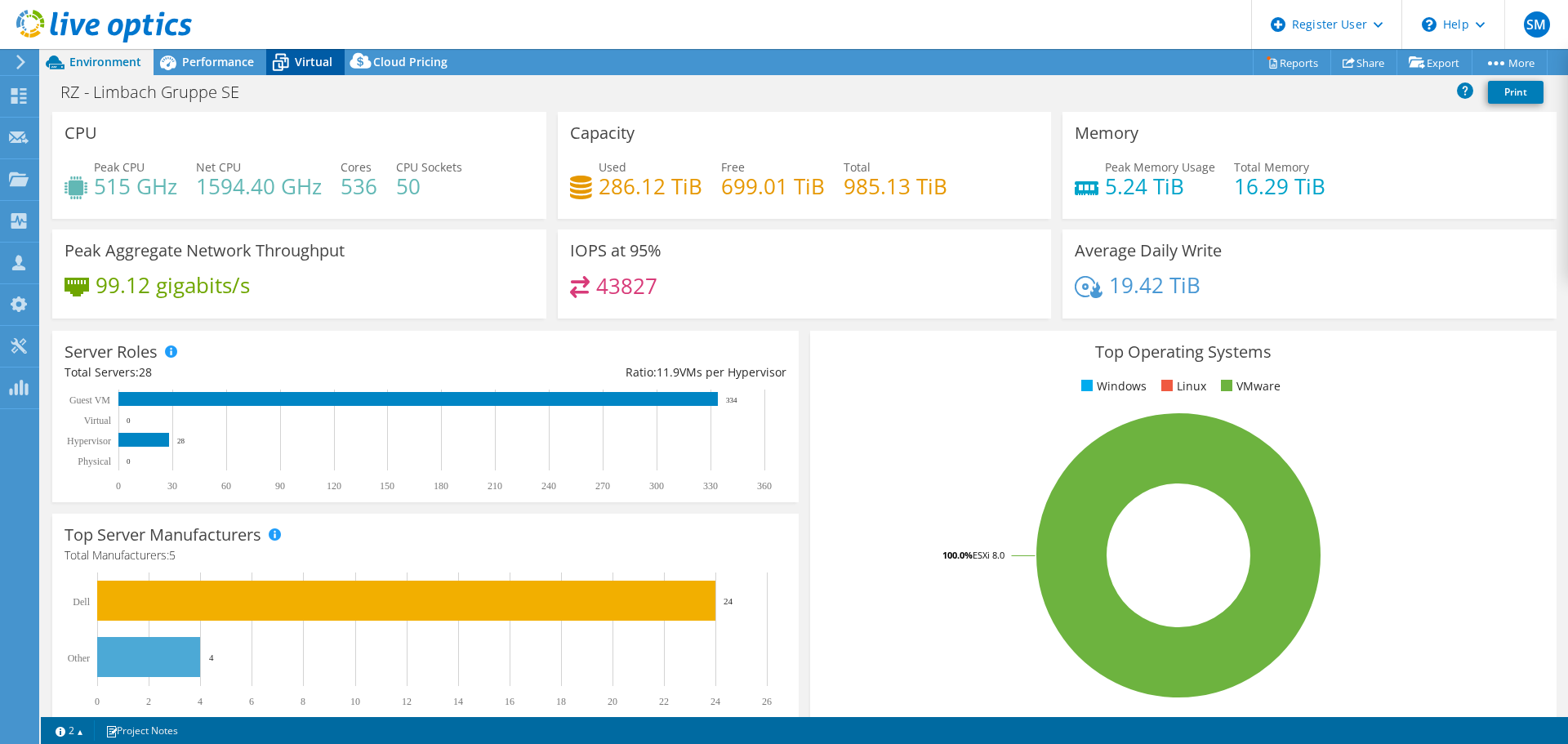
click at [292, 64] on icon at bounding box center [281, 62] width 29 height 29
